Goal: Navigation & Orientation: Find specific page/section

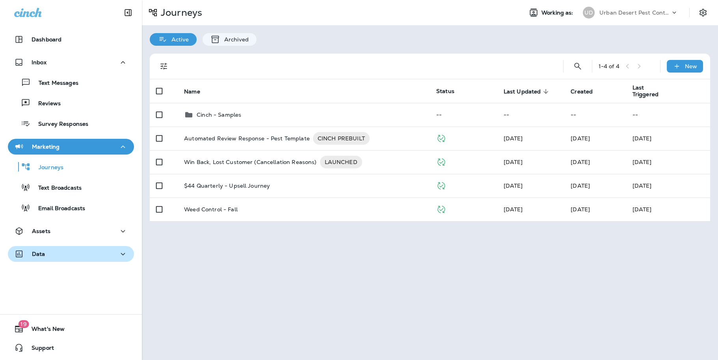
click at [118, 249] on icon "button" at bounding box center [122, 254] width 9 height 10
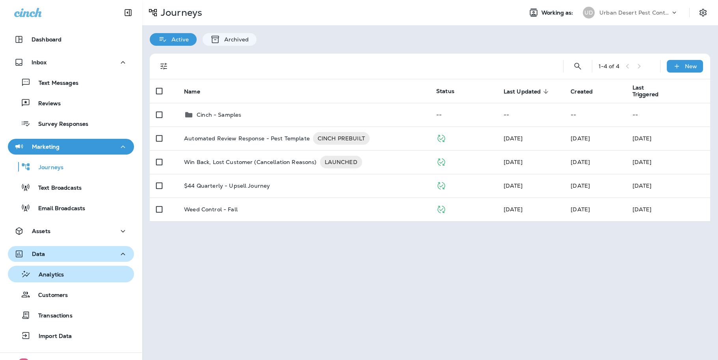
click at [51, 273] on p "Analytics" at bounding box center [47, 274] width 33 height 7
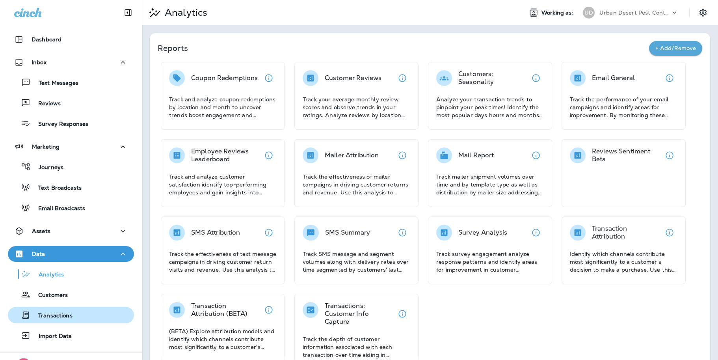
click at [61, 314] on p "Transactions" at bounding box center [51, 315] width 42 height 7
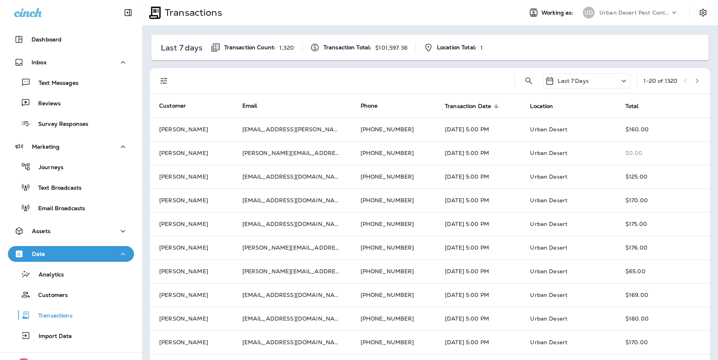
click at [472, 105] on span "Transaction Date" at bounding box center [468, 106] width 46 height 7
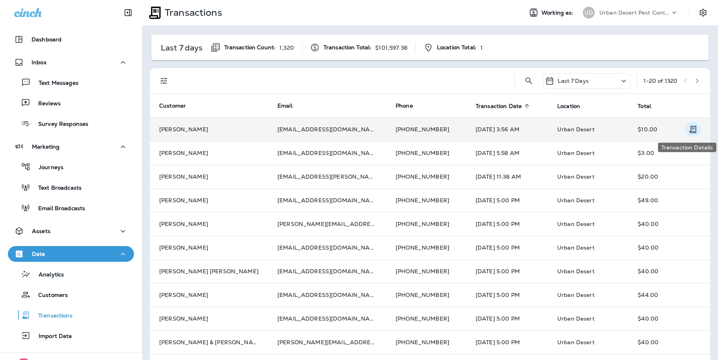
click at [689, 128] on icon "Transaction Details" at bounding box center [692, 129] width 7 height 7
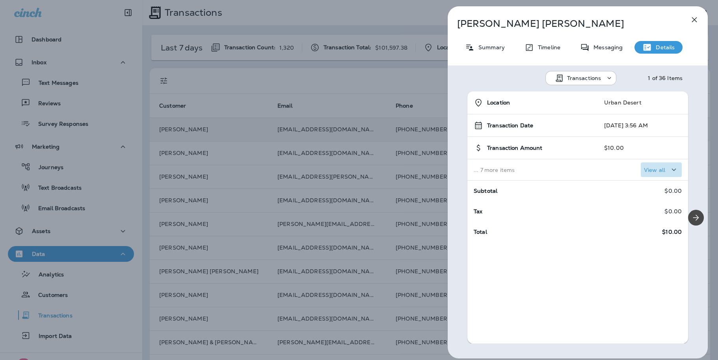
click at [669, 171] on icon "button" at bounding box center [673, 170] width 9 height 10
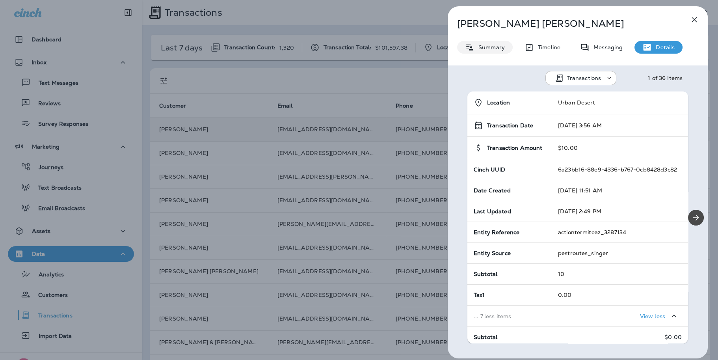
click at [492, 43] on div "Summary" at bounding box center [485, 47] width 56 height 13
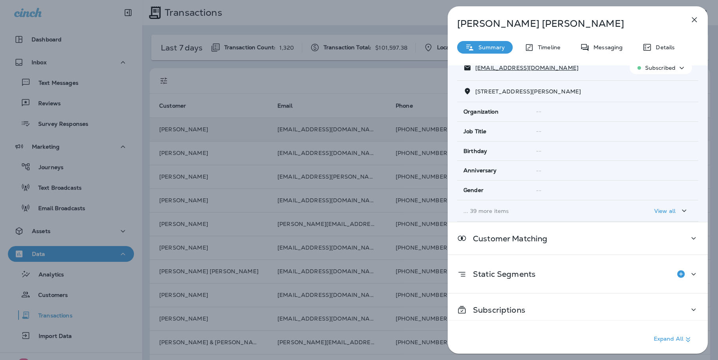
scroll to position [87, 0]
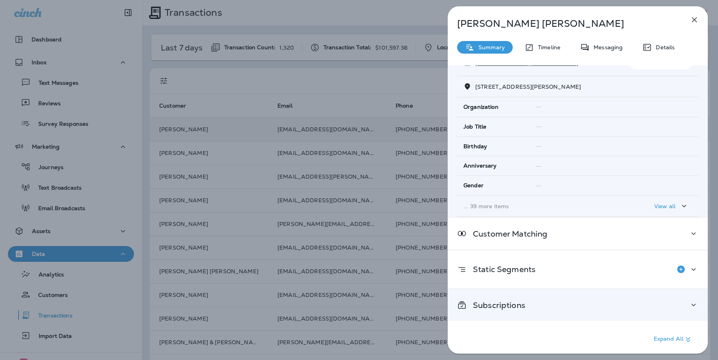
click at [538, 296] on div "Subscriptions" at bounding box center [578, 305] width 260 height 32
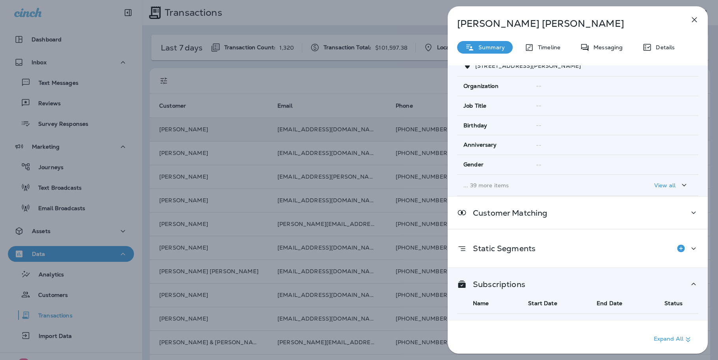
scroll to position [126, 0]
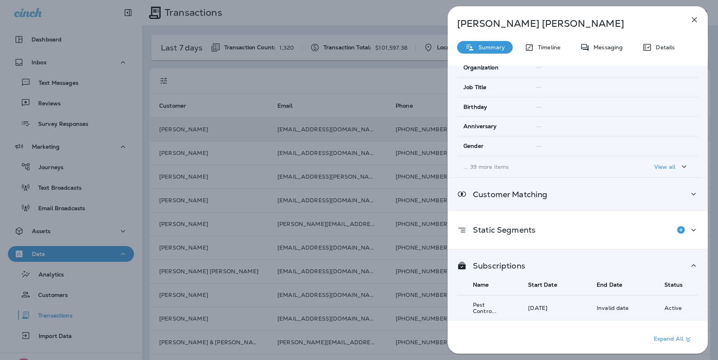
click at [689, 194] on icon at bounding box center [693, 194] width 9 height 10
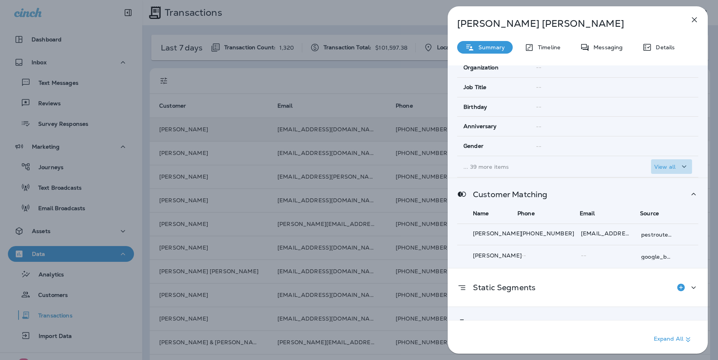
click at [670, 166] on p "View all" at bounding box center [664, 166] width 21 height 6
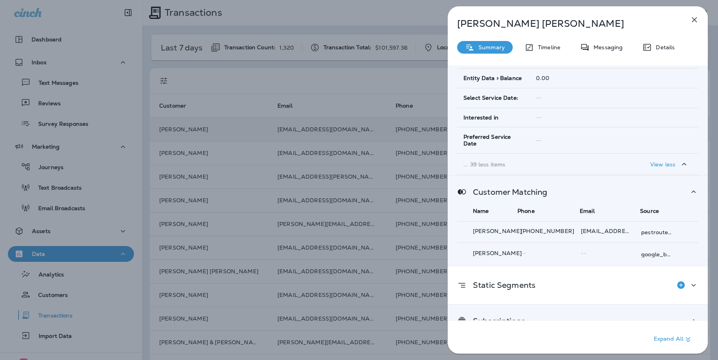
scroll to position [1032, 0]
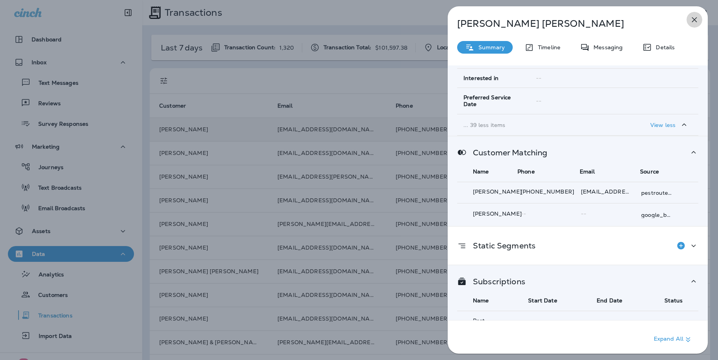
drag, startPoint x: 694, startPoint y: 20, endPoint x: 690, endPoint y: 20, distance: 4.3
click at [693, 20] on icon "button" at bounding box center [693, 19] width 9 height 9
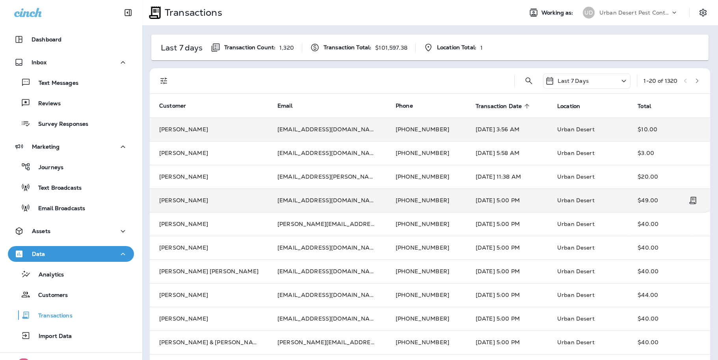
click at [185, 198] on td "[PERSON_NAME]" at bounding box center [209, 200] width 118 height 24
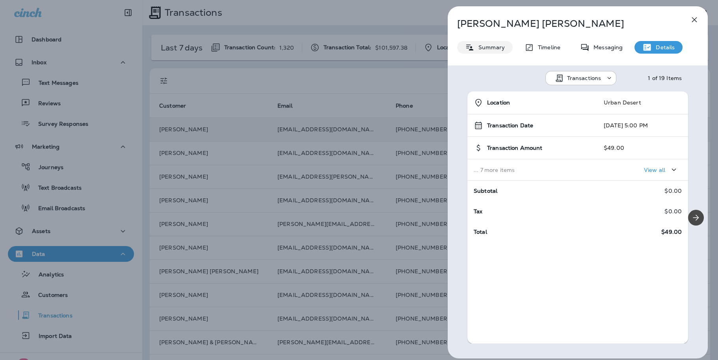
click at [495, 45] on p "Summary" at bounding box center [489, 47] width 30 height 6
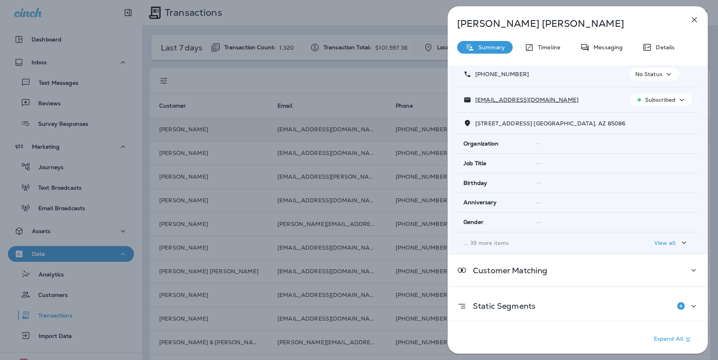
scroll to position [87, 0]
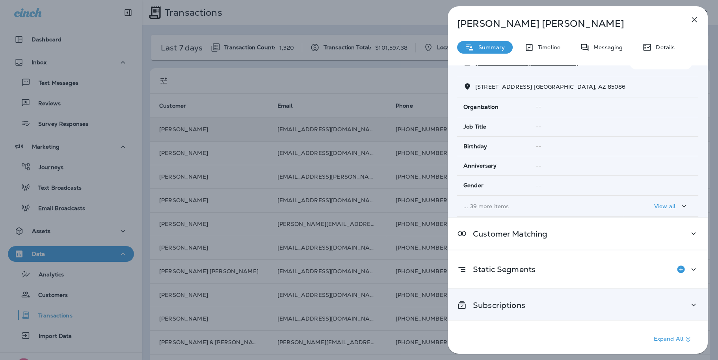
click at [691, 301] on icon at bounding box center [693, 305] width 9 height 10
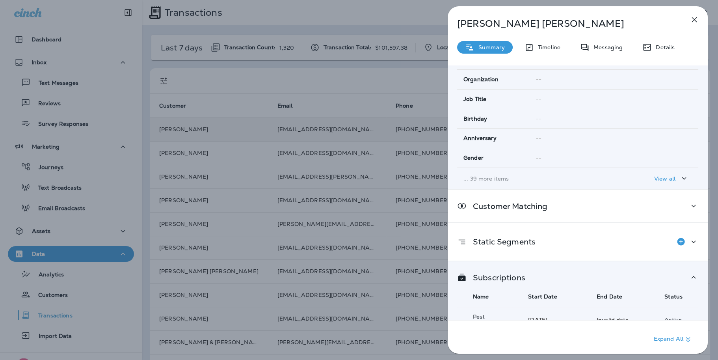
scroll to position [126, 0]
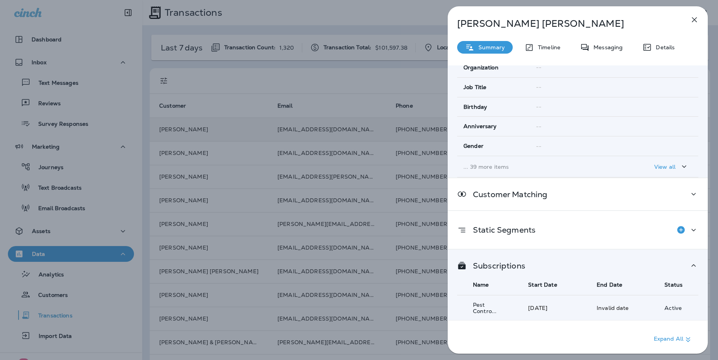
click at [694, 18] on icon "button" at bounding box center [693, 19] width 9 height 9
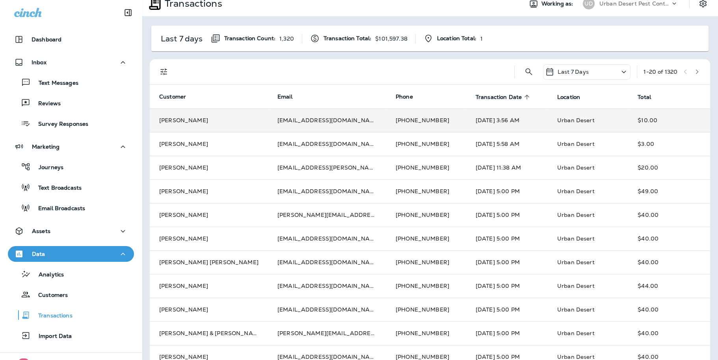
scroll to position [2, 0]
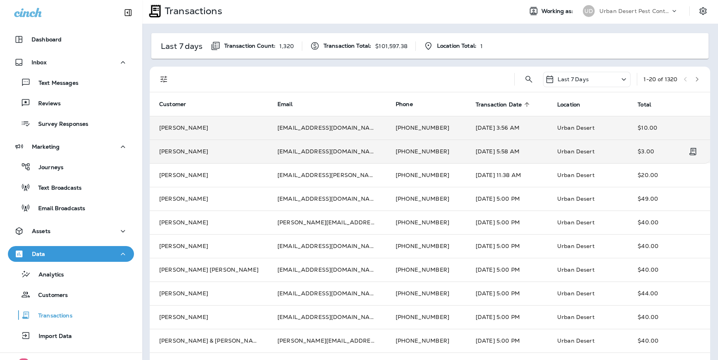
click at [191, 156] on td "[PERSON_NAME]" at bounding box center [209, 151] width 118 height 24
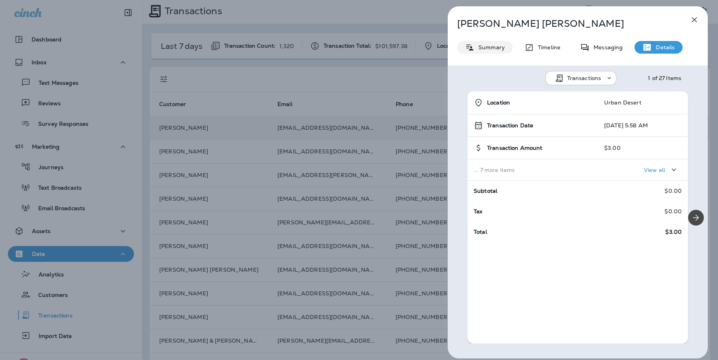
click at [486, 48] on p "Summary" at bounding box center [489, 47] width 30 height 6
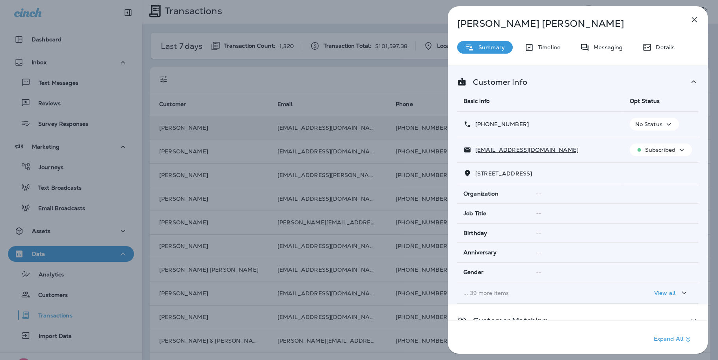
scroll to position [87, 0]
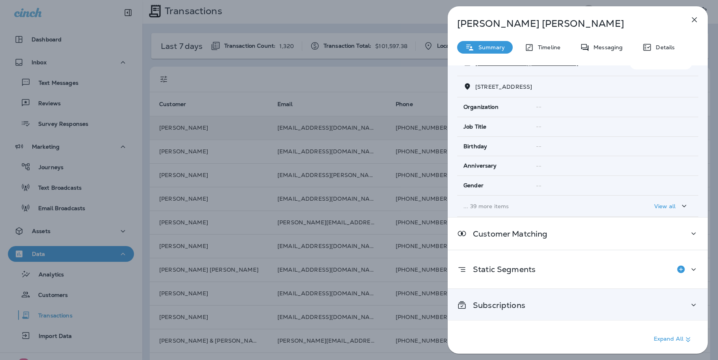
click at [689, 301] on icon at bounding box center [693, 305] width 9 height 10
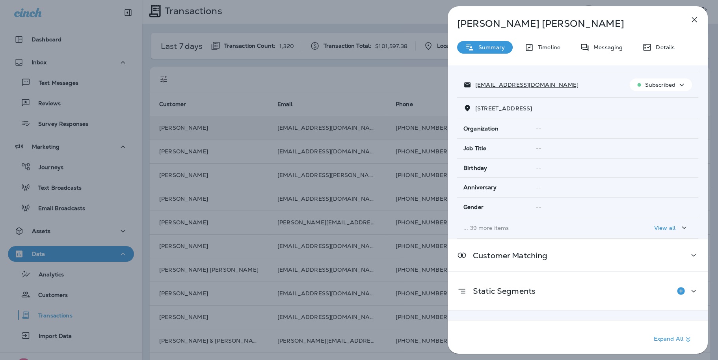
scroll to position [0, 0]
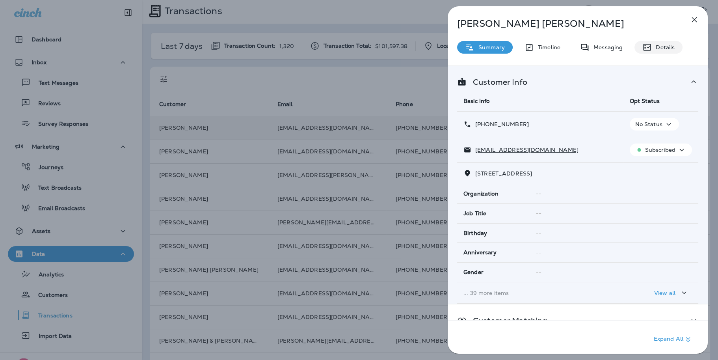
click at [663, 46] on p "Details" at bounding box center [663, 47] width 23 height 6
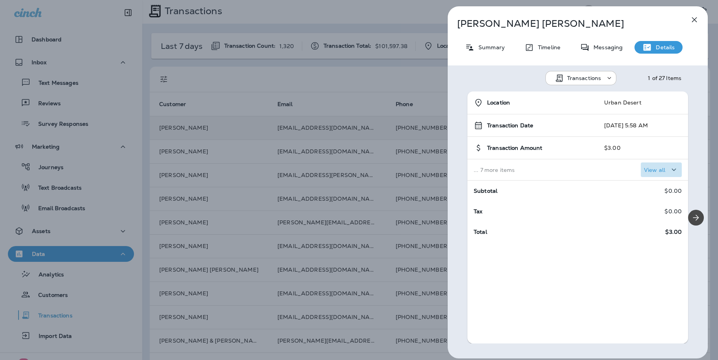
click at [659, 167] on div "View all" at bounding box center [661, 170] width 35 height 10
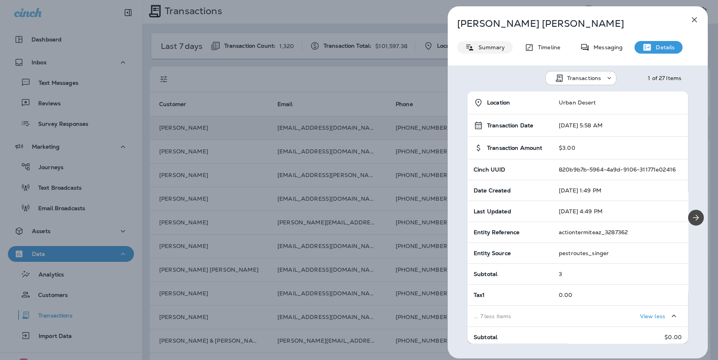
click at [497, 44] on p "Summary" at bounding box center [489, 47] width 30 height 6
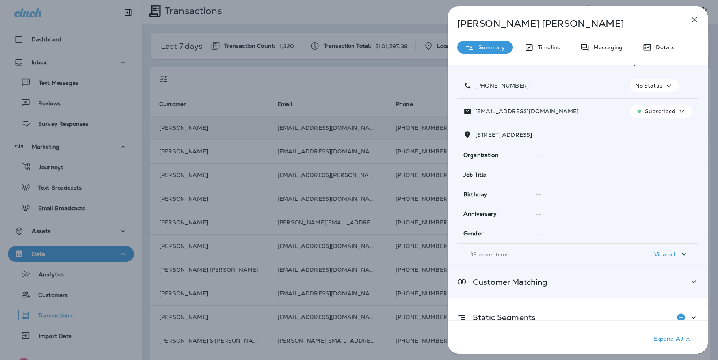
scroll to position [87, 0]
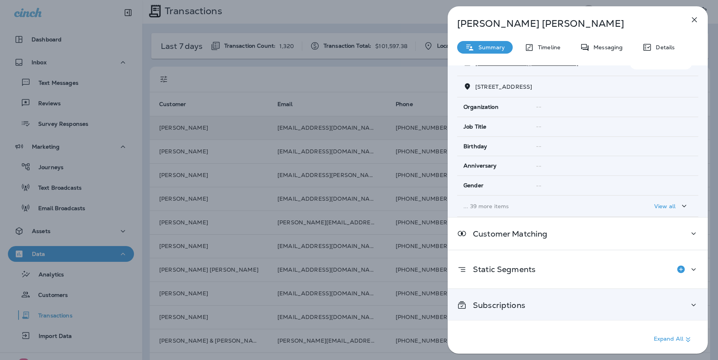
click at [524, 303] on p "Subscriptions" at bounding box center [495, 305] width 59 height 6
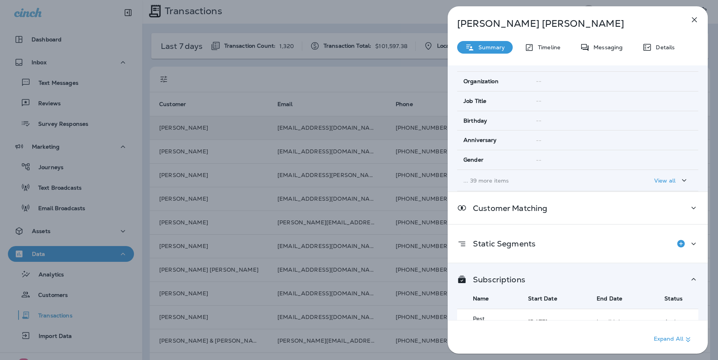
scroll to position [126, 0]
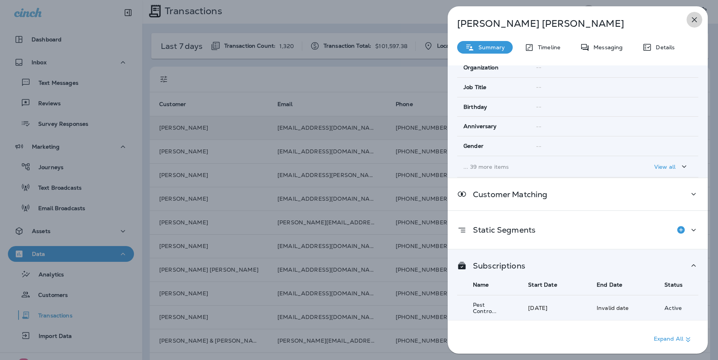
click at [694, 18] on icon "button" at bounding box center [693, 19] width 9 height 9
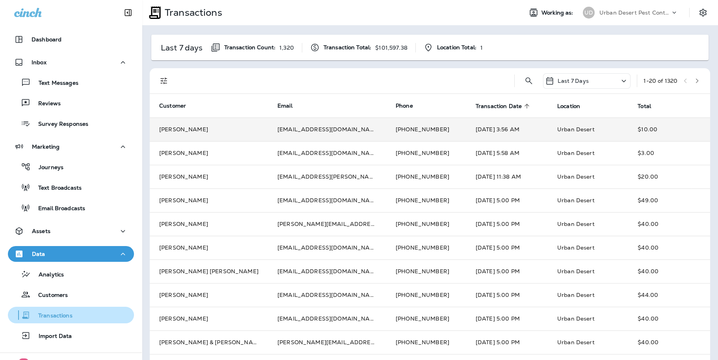
scroll to position [38, 0]
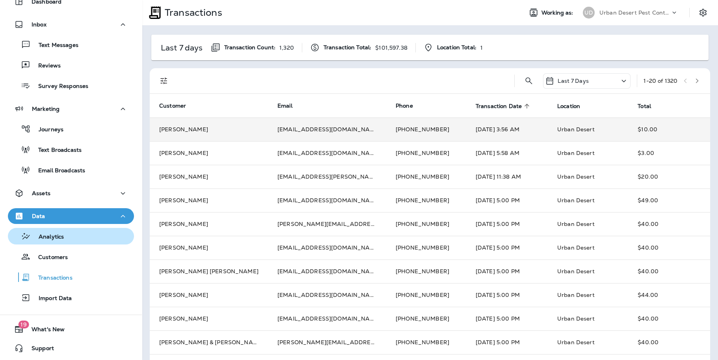
click at [46, 234] on p "Analytics" at bounding box center [47, 236] width 33 height 7
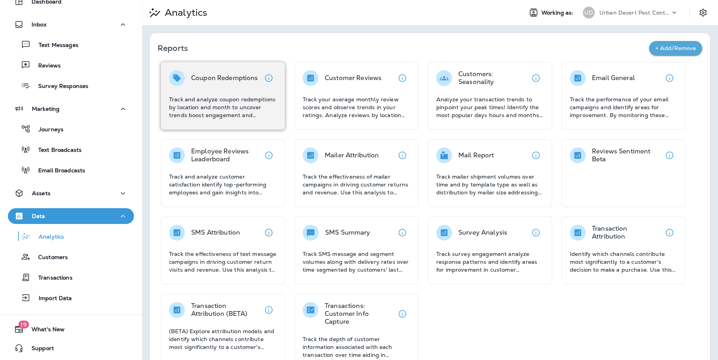
click at [212, 104] on p "Track and analyze coupon redemptions by location and month to uncover trends bo…" at bounding box center [223, 107] width 108 height 24
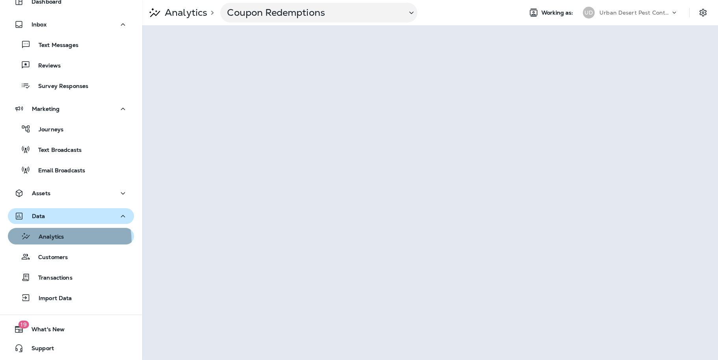
click at [59, 241] on div "Analytics" at bounding box center [37, 236] width 53 height 12
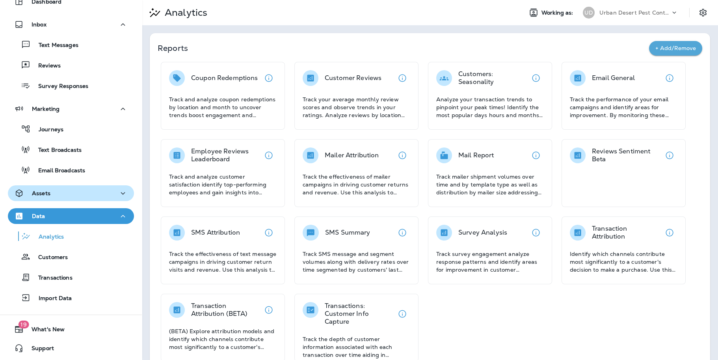
click at [124, 193] on button "Assets" at bounding box center [71, 193] width 126 height 16
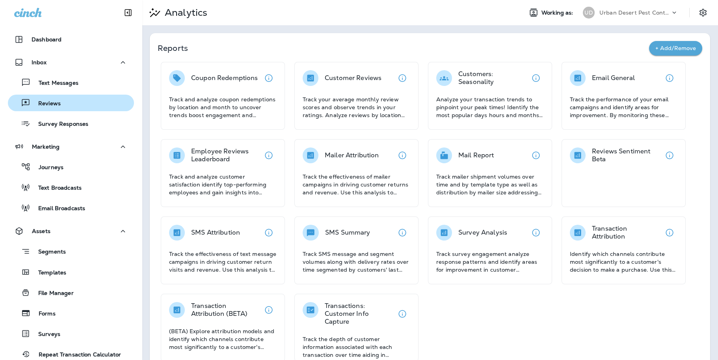
click at [53, 105] on p "Reviews" at bounding box center [45, 103] width 30 height 7
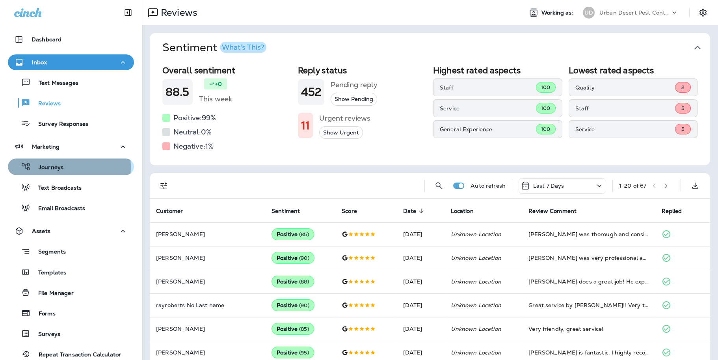
click at [57, 167] on p "Journeys" at bounding box center [47, 167] width 33 height 7
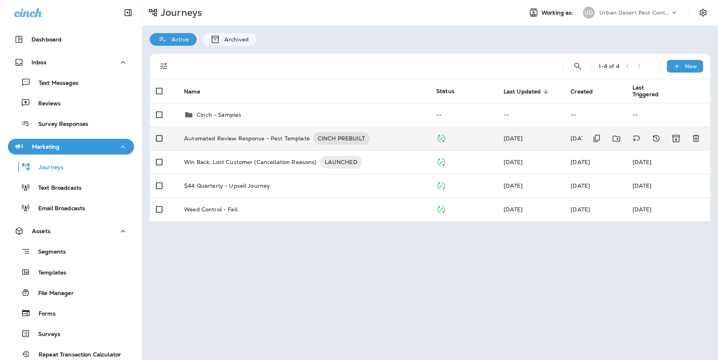
click at [245, 140] on p "Automated Review Response - Pest Template" at bounding box center [247, 138] width 126 height 13
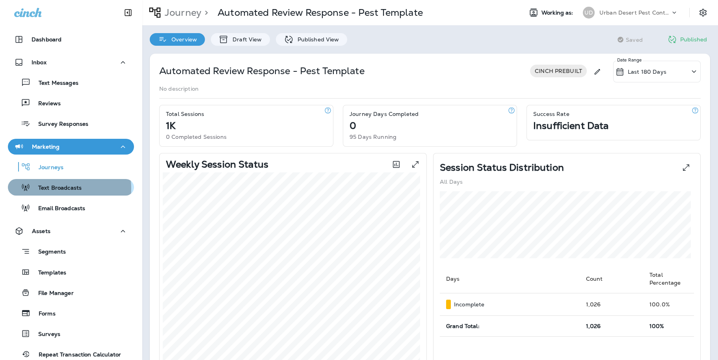
click at [57, 188] on p "Text Broadcasts" at bounding box center [55, 187] width 51 height 7
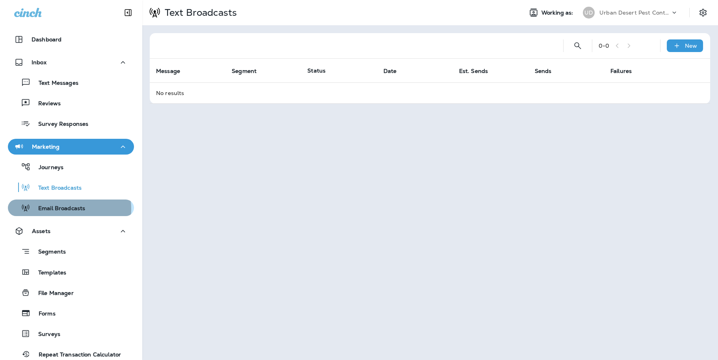
click at [63, 209] on p "Email Broadcasts" at bounding box center [57, 208] width 55 height 7
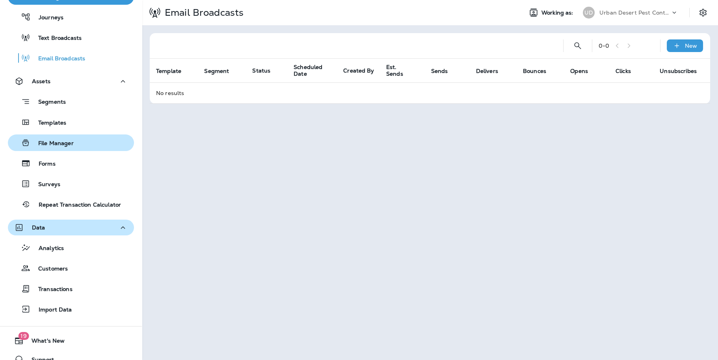
scroll to position [161, 0]
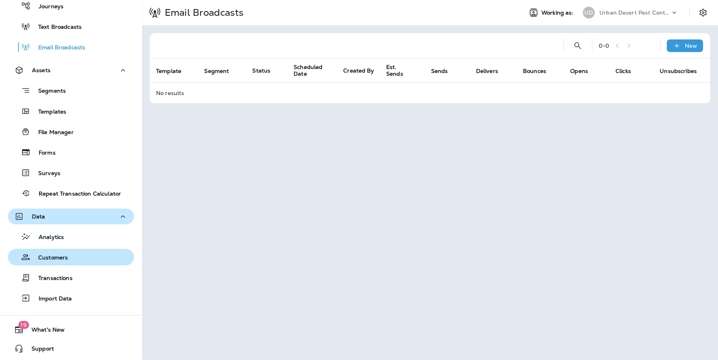
click at [62, 262] on button "Customers" at bounding box center [71, 257] width 126 height 17
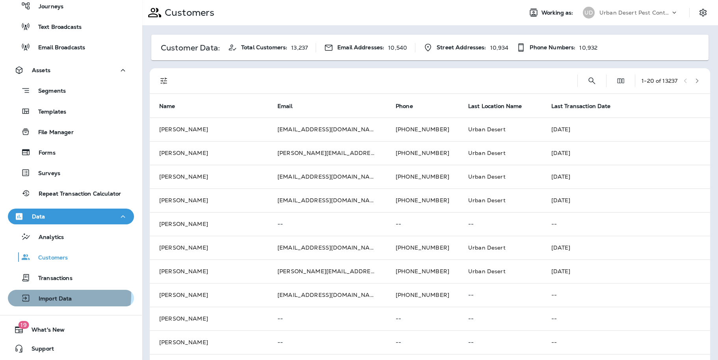
click at [57, 295] on p "Import Data" at bounding box center [51, 298] width 41 height 7
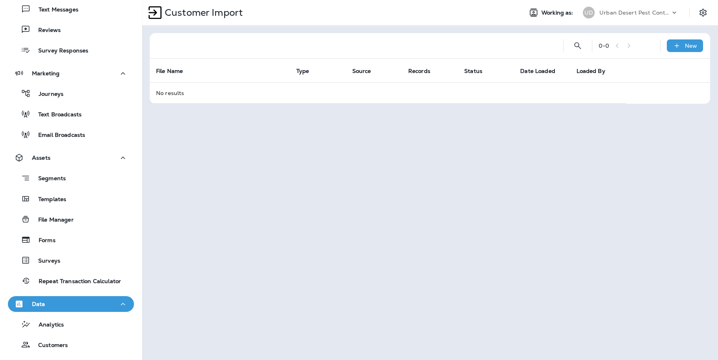
scroll to position [3, 0]
